Goal: Task Accomplishment & Management: Use online tool/utility

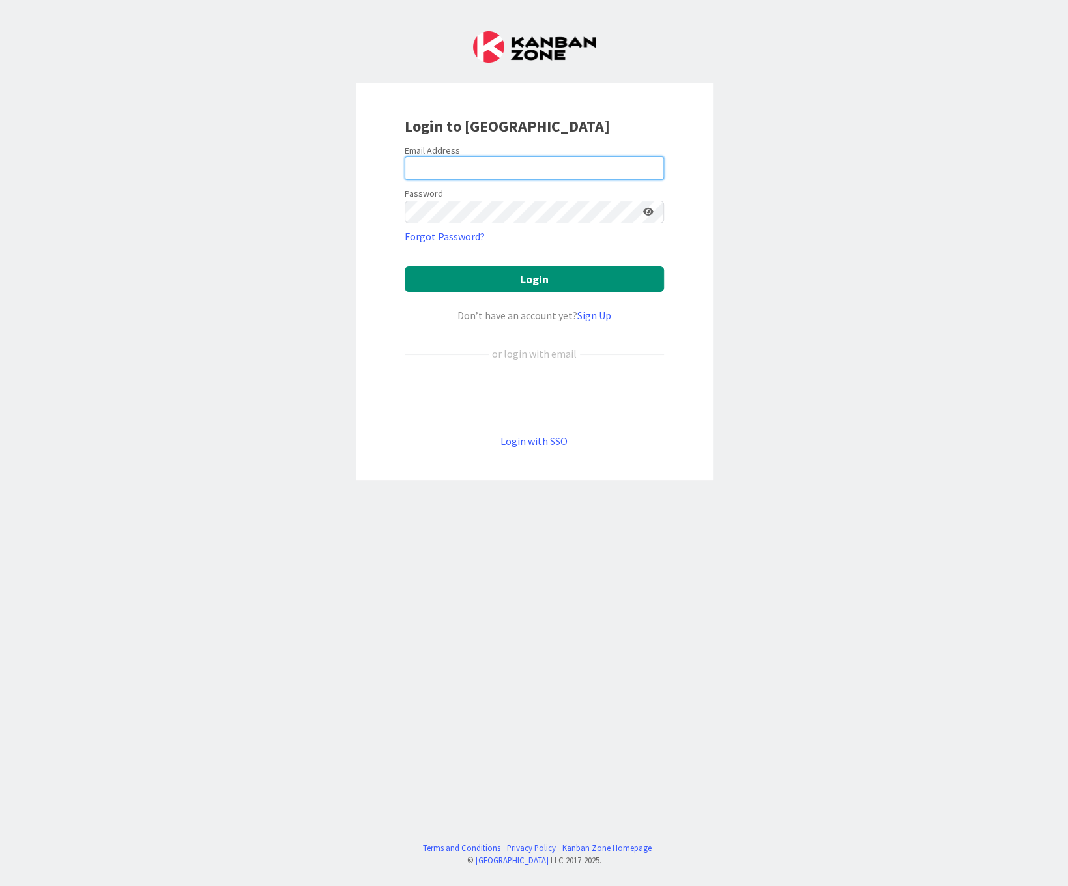
type input "[PERSON_NAME][EMAIL_ADDRESS][PERSON_NAME][DOMAIN_NAME]"
drag, startPoint x: 939, startPoint y: 354, endPoint x: 950, endPoint y: 368, distance: 17.2
click at [939, 354] on div "Login to Kanban Zone Email Address marilou.bellefleur.1@ulaval.ca Password Forg…" at bounding box center [534, 443] width 1068 height 886
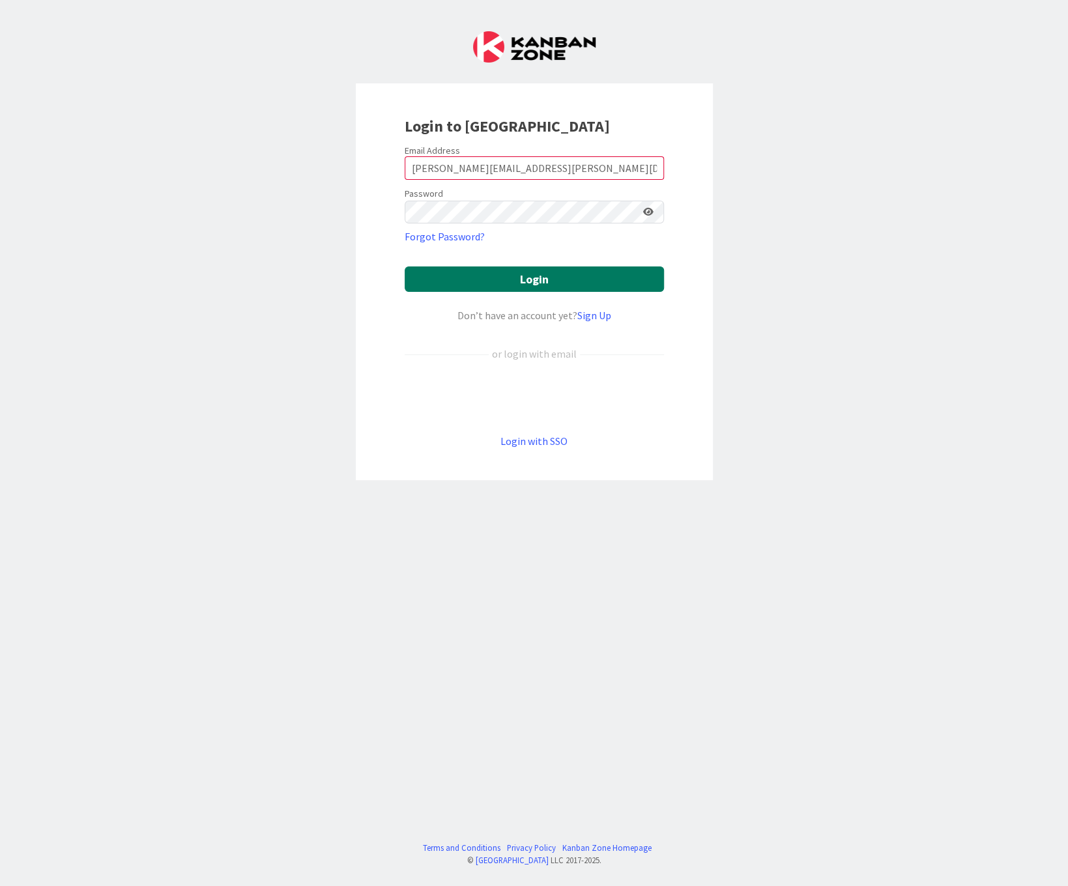
click at [541, 273] on button "Login" at bounding box center [534, 279] width 259 height 25
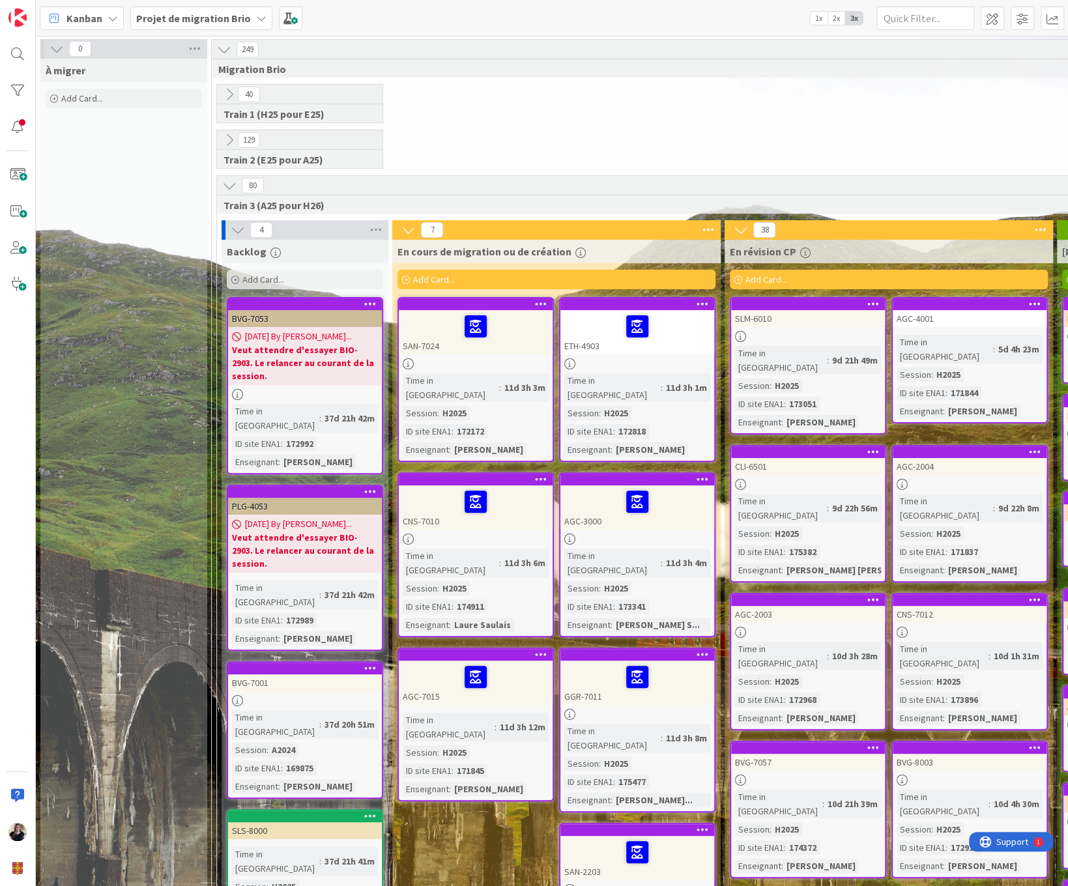
drag, startPoint x: 920, startPoint y: 126, endPoint x: 889, endPoint y: 25, distance: 105.8
click at [920, 127] on div "40 Train 1 (H25 pour E25)" at bounding box center [803, 107] width 1178 height 46
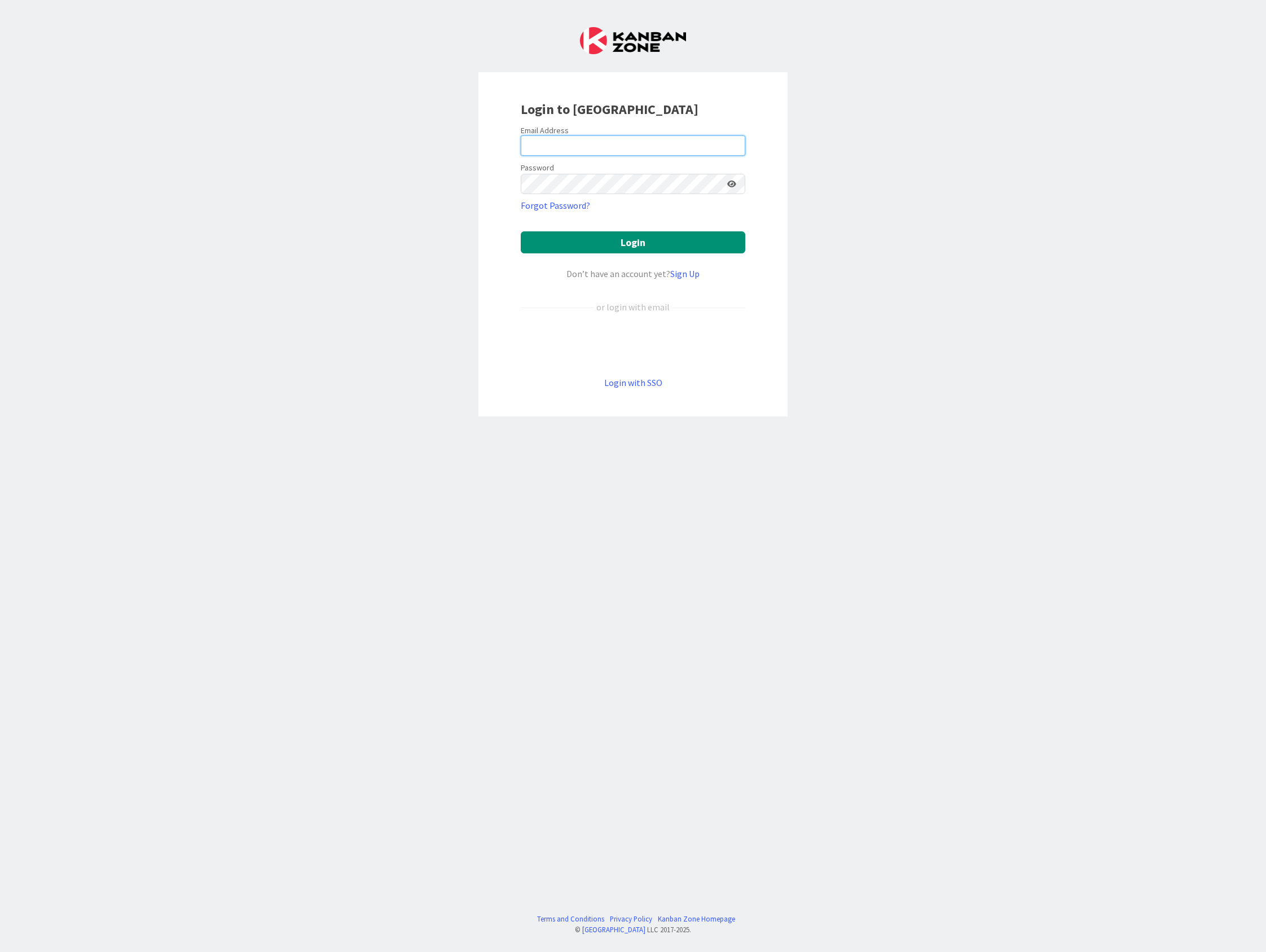
type input "marilou.bellefleur.1@ulaval.ca"
click at [598, 244] on button "Login" at bounding box center [633, 241] width 224 height 22
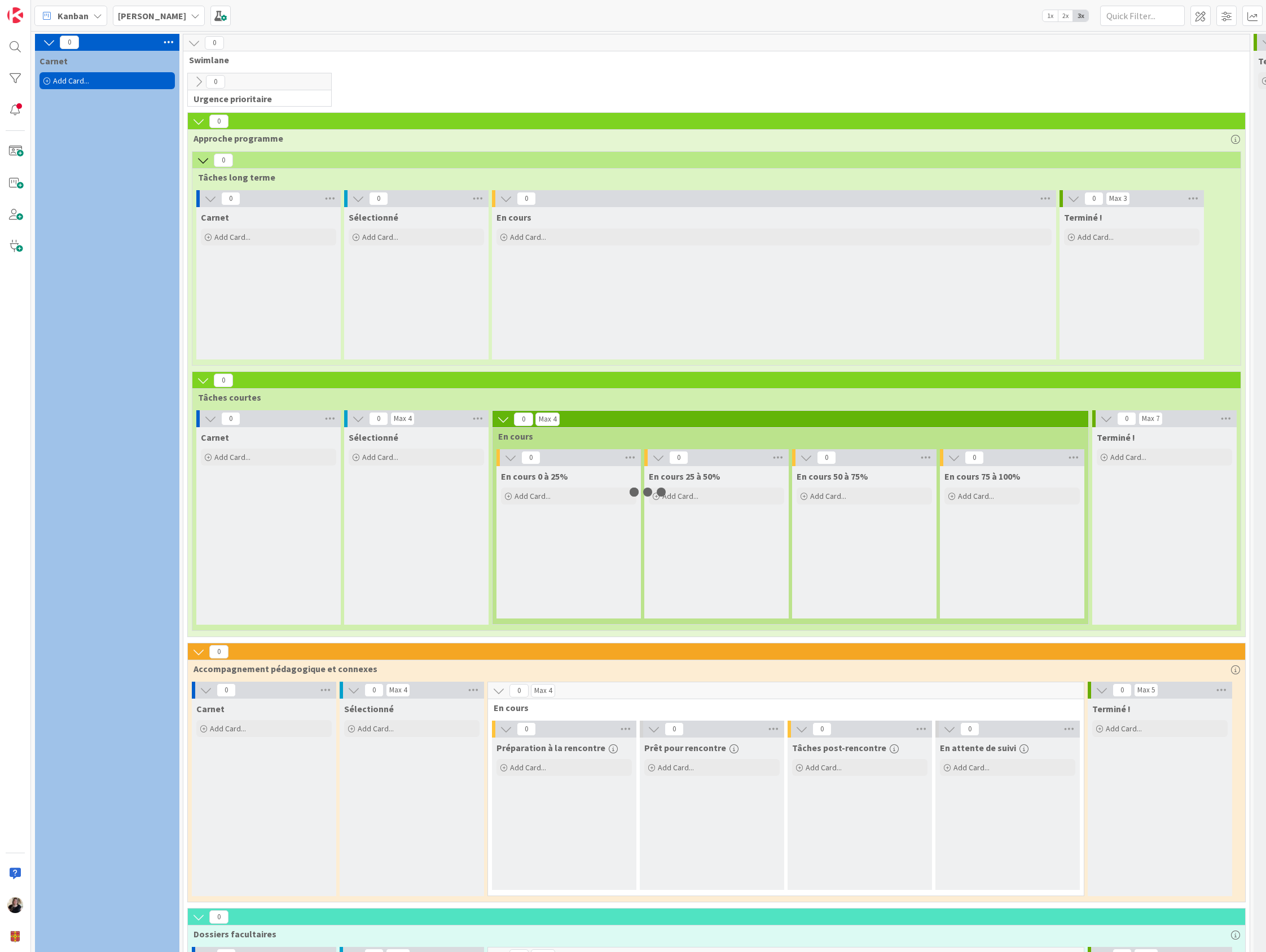
click at [483, 32] on div "0 Carnet Add Card... 0 Swimlane 0 Urgence prioritaire 0 Approche programme 0 Tâ…" at bounding box center [746, 868] width 1430 height 1672
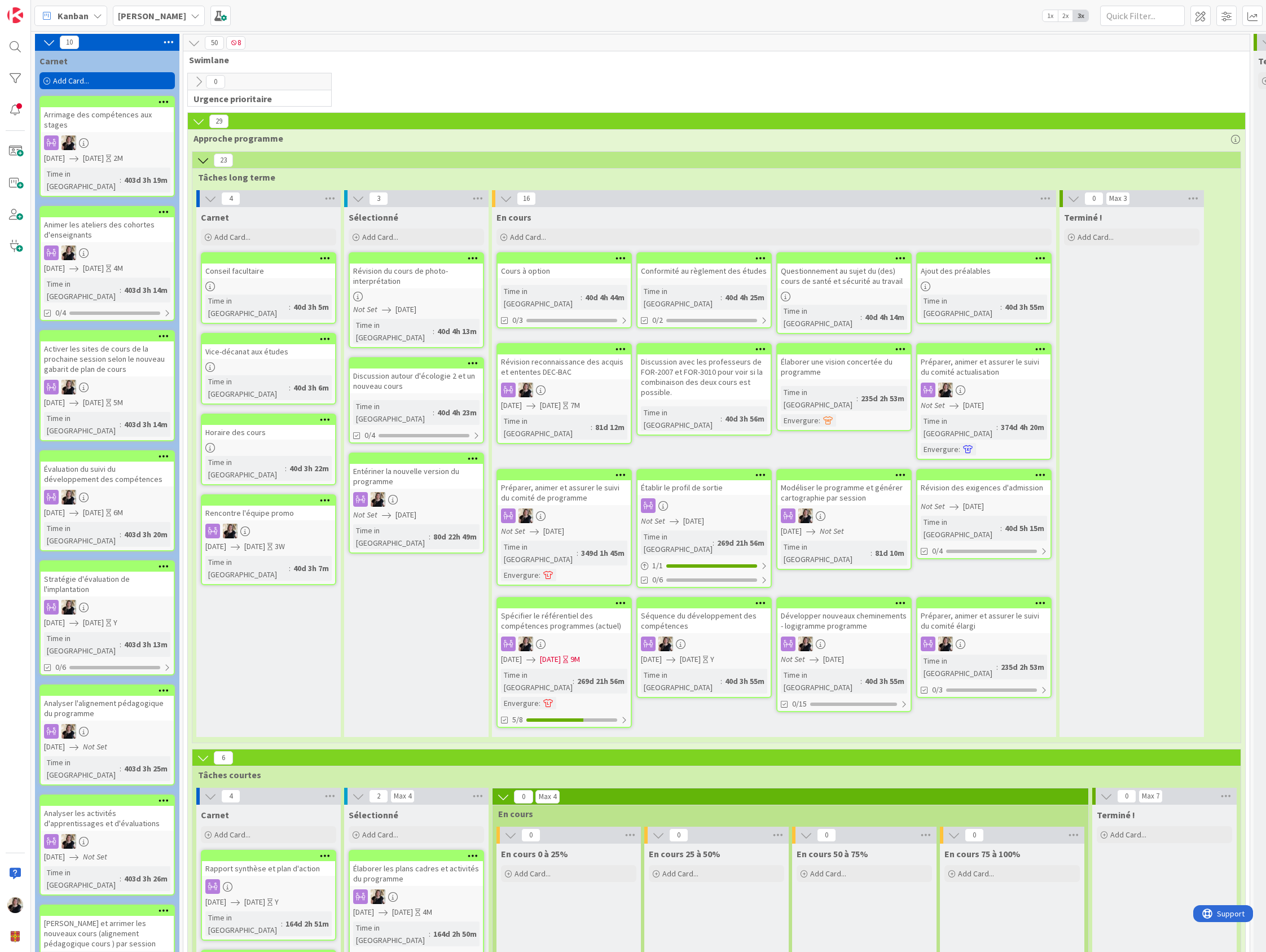
drag, startPoint x: 1068, startPoint y: 12, endPoint x: 1263, endPoint y: 40, distance: 197.0
click at [1068, 12] on span "2x" at bounding box center [1065, 16] width 16 height 11
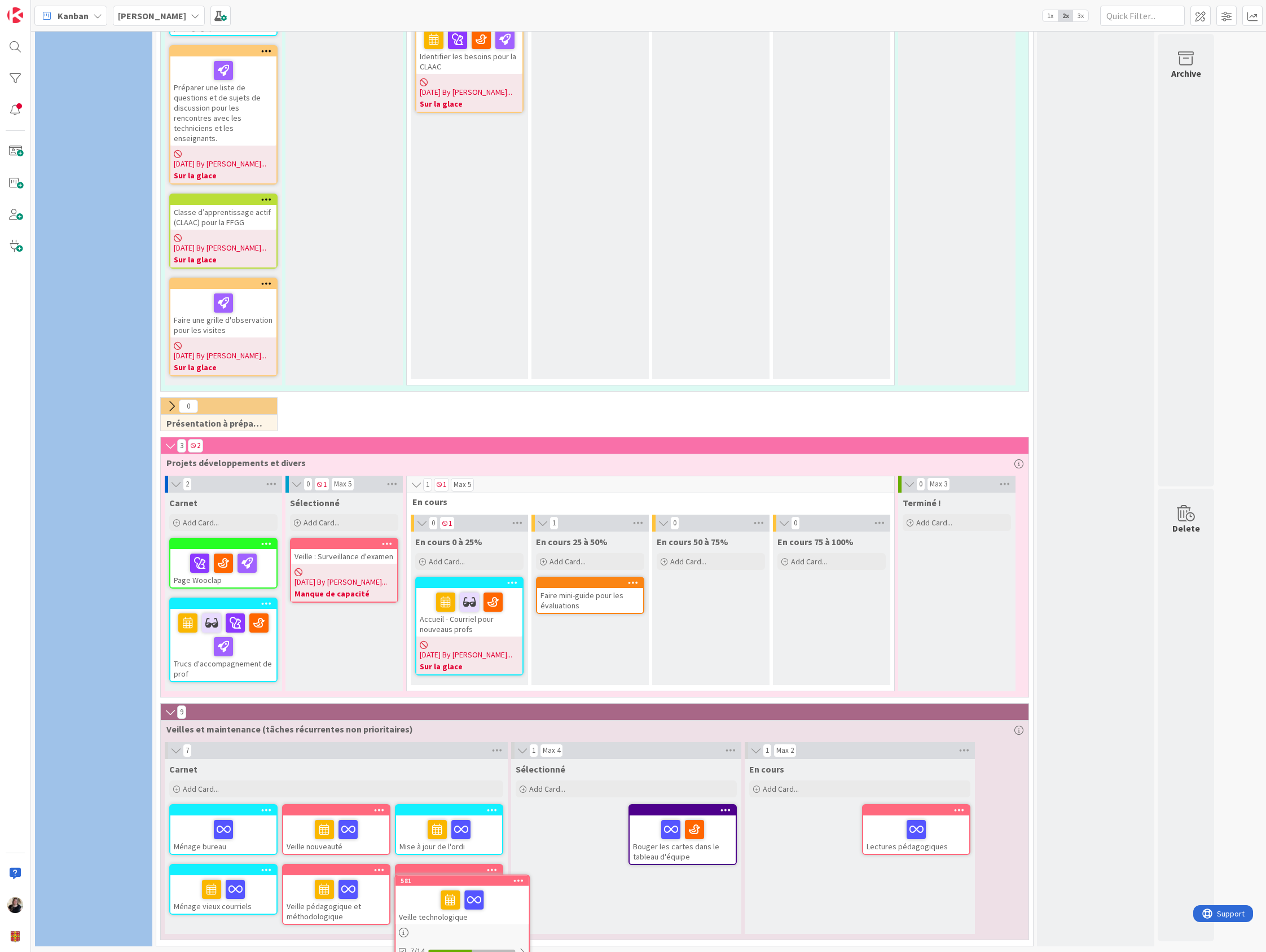
scroll to position [1246, 0]
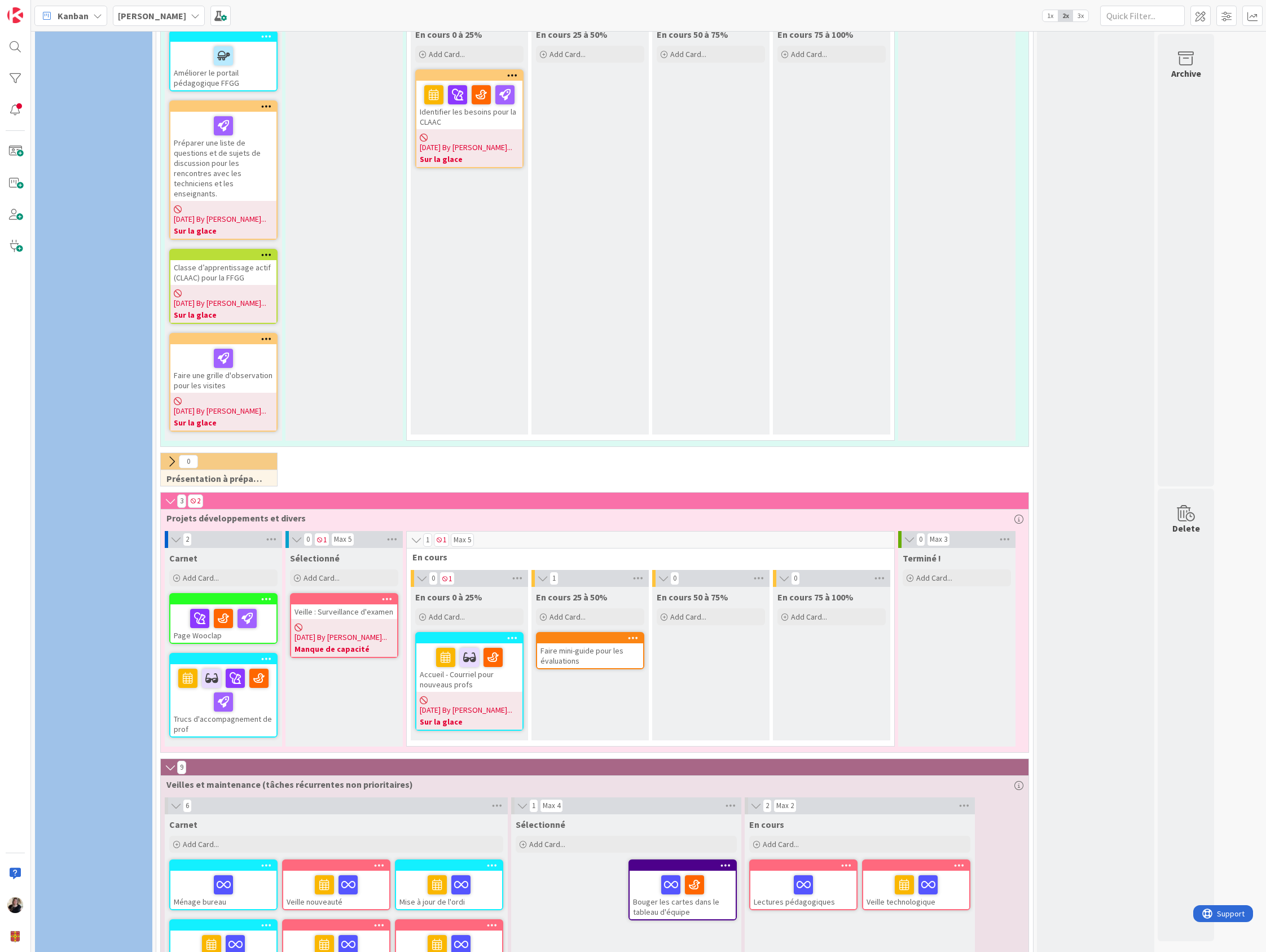
click at [956, 872] on div at bounding box center [916, 884] width 100 height 23
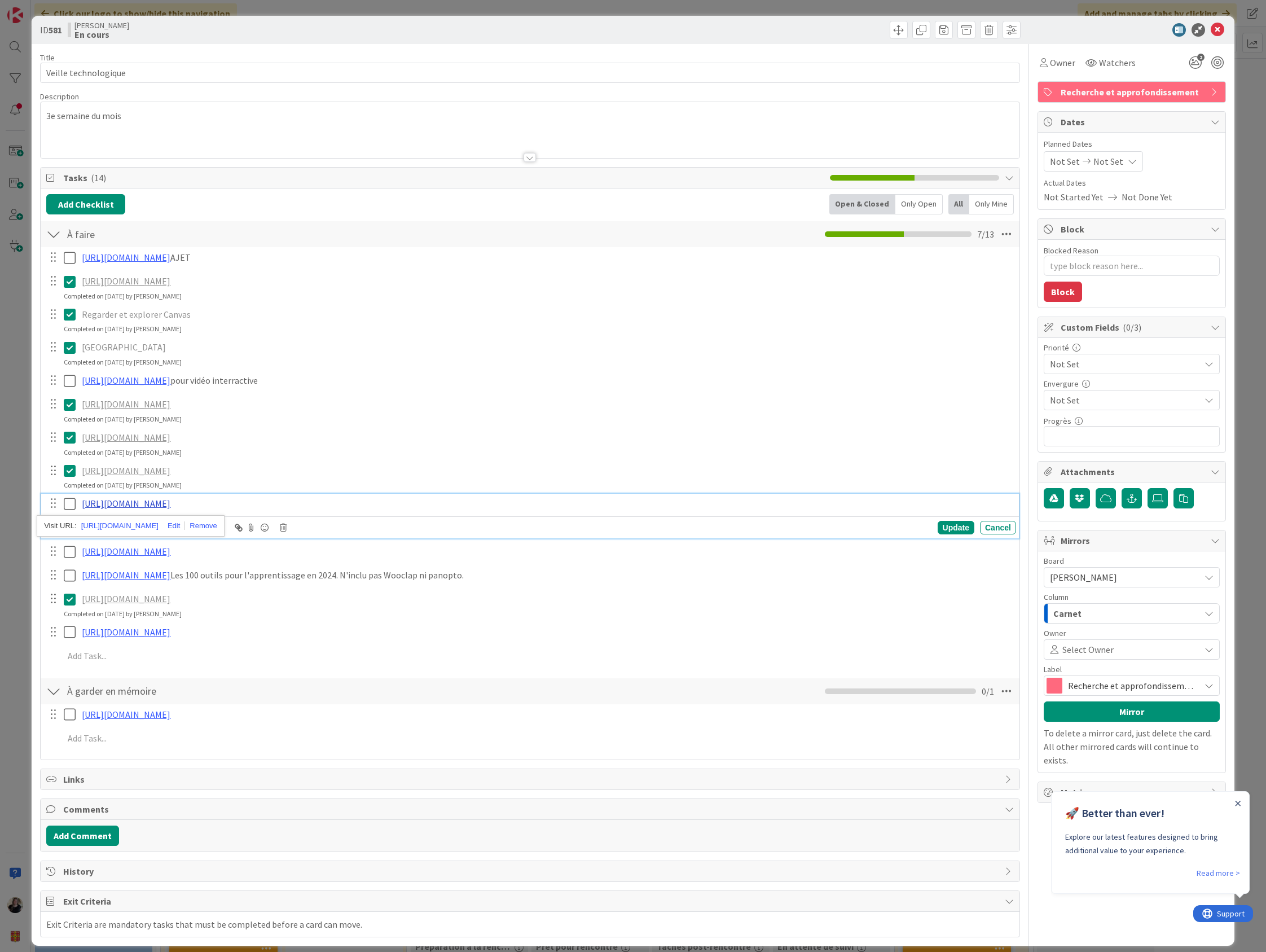
type textarea "x"
drag, startPoint x: 164, startPoint y: 499, endPoint x: 131, endPoint y: 522, distance: 40.2
click at [133, 528] on link "[URL][DOMAIN_NAME]" at bounding box center [119, 525] width 77 height 15
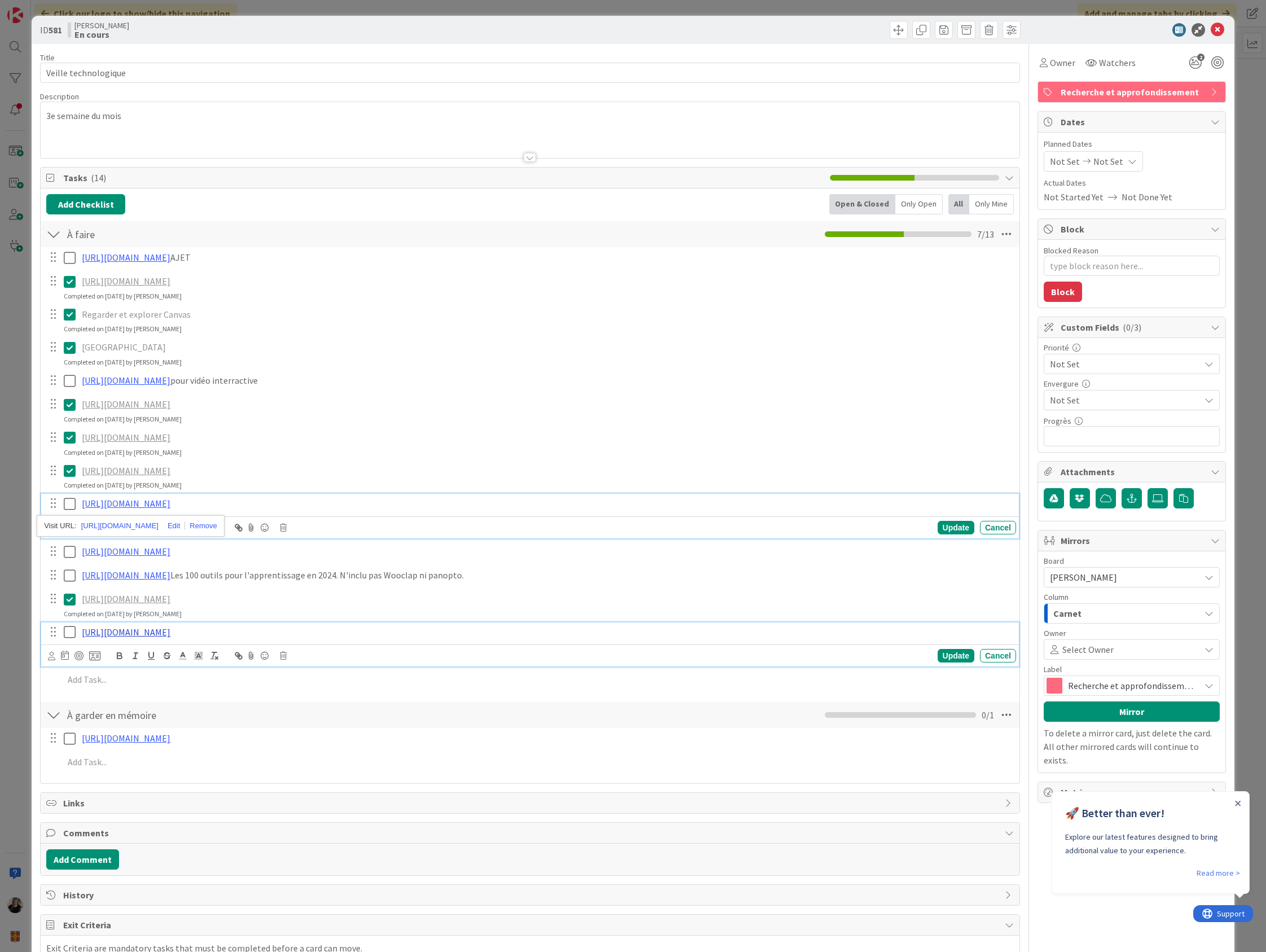
click at [131, 629] on link "[URL][DOMAIN_NAME]" at bounding box center [126, 631] width 88 height 11
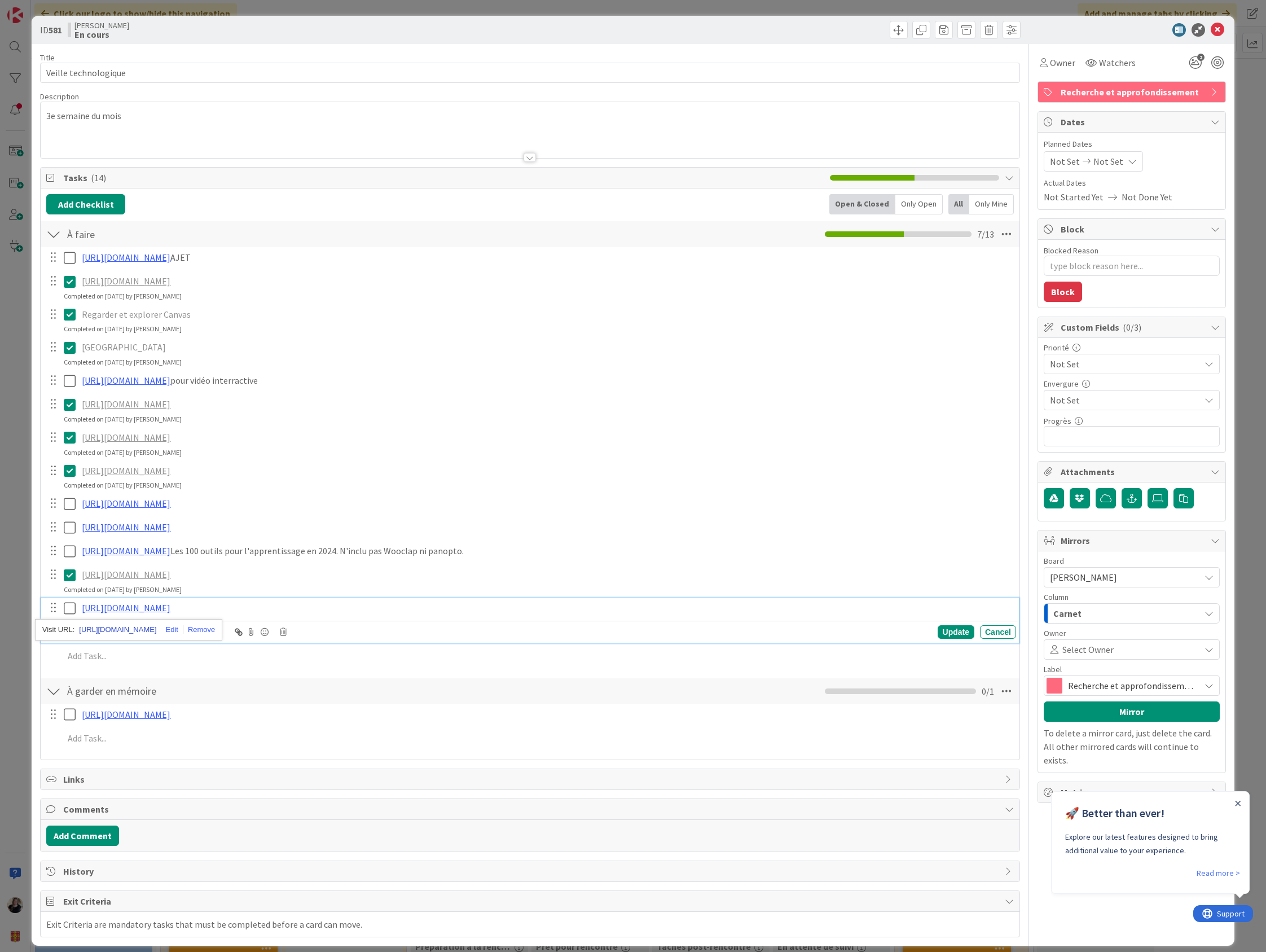
click at [109, 625] on link "[URL][DOMAIN_NAME]" at bounding box center [117, 629] width 77 height 15
